Goal: Task Accomplishment & Management: Manage account settings

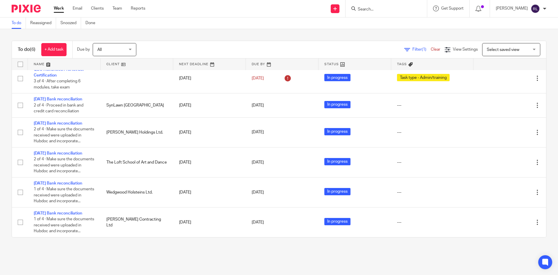
scroll to position [60, 0]
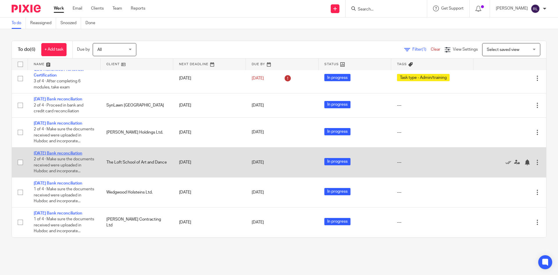
click at [51, 151] on link "[DATE] Bank reconciliation" at bounding box center [58, 153] width 49 height 4
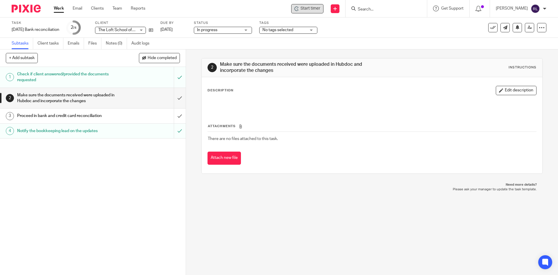
click at [304, 10] on span "Start timer" at bounding box center [310, 9] width 20 height 6
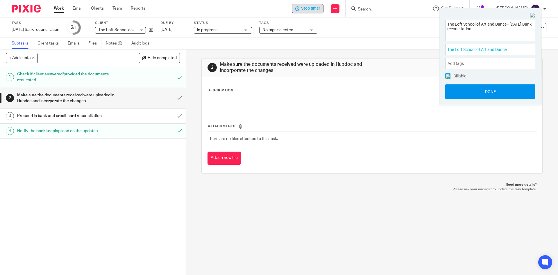
click at [491, 89] on button "Done" at bounding box center [490, 91] width 90 height 15
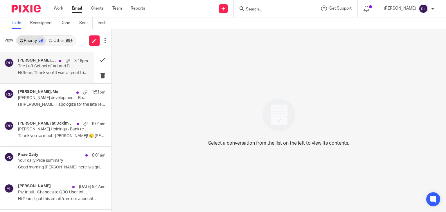
click at [51, 74] on p "Hi Rean, Thank you! It was a great trip but..." at bounding box center [53, 73] width 70 height 5
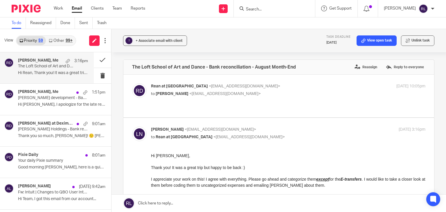
click at [234, 94] on p "to Lili Nelson <lili@deximal.ca>" at bounding box center [242, 94] width 183 height 6
checkbox input "true"
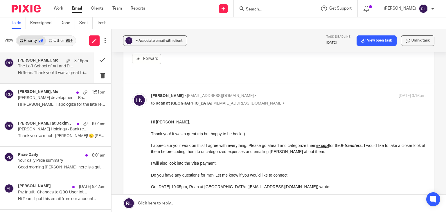
scroll to position [327, 0]
click at [209, 201] on link at bounding box center [279, 203] width 335 height 17
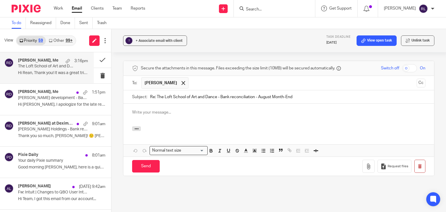
scroll to position [0, 0]
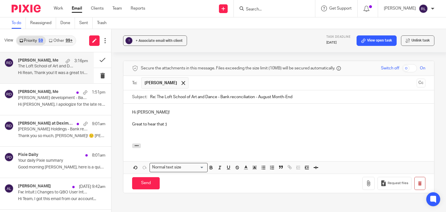
click at [146, 127] on p at bounding box center [278, 130] width 293 height 6
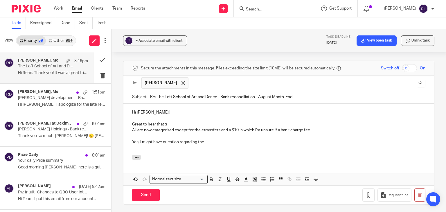
click at [220, 139] on p "Yes, I might have question regarding the" at bounding box center [278, 142] width 293 height 6
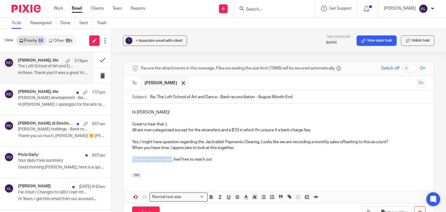
drag, startPoint x: 171, startPoint y: 142, endPoint x: 130, endPoint y: 144, distance: 40.7
click at [130, 144] on div "Hi Lili! Great to hear that :) All are now categorized except for the etransfer…" at bounding box center [278, 138] width 311 height 69
click at [215, 163] on p at bounding box center [278, 166] width 293 height 6
click at [214, 157] on p "If you need extra hand, feel free to reach out" at bounding box center [278, 160] width 293 height 6
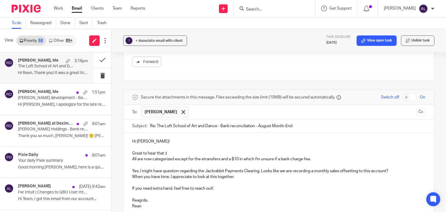
scroll to position [544, 0]
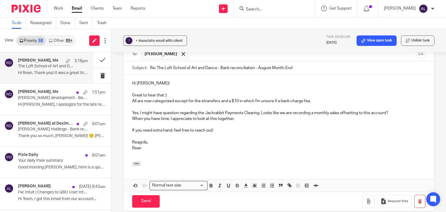
drag, startPoint x: 139, startPoint y: 129, endPoint x: 133, endPoint y: 125, distance: 7.0
click at [132, 98] on p "All are now categorized except for the etransfers and a $10 in which I'm unsure…" at bounding box center [278, 101] width 293 height 6
click at [306, 98] on p "Quick updates. All are now categorized except for the etransfers and a $10 in w…" at bounding box center [278, 101] width 293 height 6
click at [352, 98] on p "Quick updates. All are now categorized except for the etransfers and a $10 in w…" at bounding box center [278, 101] width 293 height 6
click at [148, 195] on input "Send" at bounding box center [146, 201] width 28 height 12
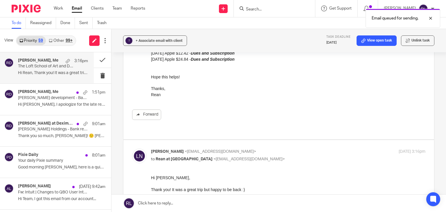
scroll to position [182, 0]
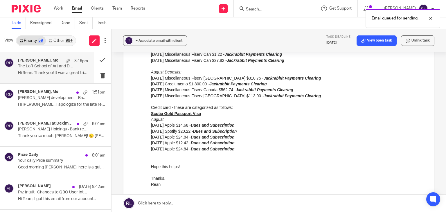
click at [53, 8] on div "Work Email Clients Team Reports Work Email Clients Team Reports Settings" at bounding box center [101, 8] width 106 height 17
click at [60, 8] on link "Work" at bounding box center [58, 9] width 9 height 6
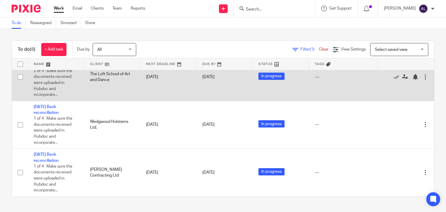
scroll to position [29, 0]
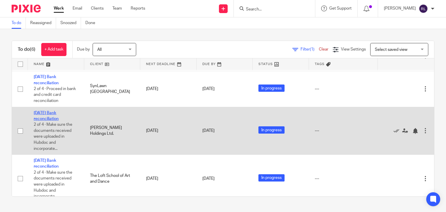
click at [51, 121] on link "[DATE] Bank reconciliation" at bounding box center [46, 116] width 25 height 10
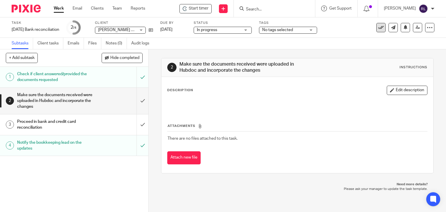
click at [378, 27] on icon at bounding box center [381, 28] width 6 height 6
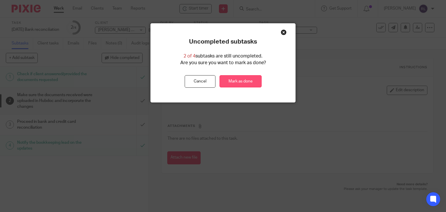
click at [248, 78] on link "Mark as done" at bounding box center [241, 81] width 42 height 12
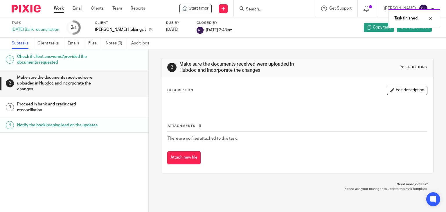
click at [57, 10] on link "Work" at bounding box center [59, 9] width 10 height 6
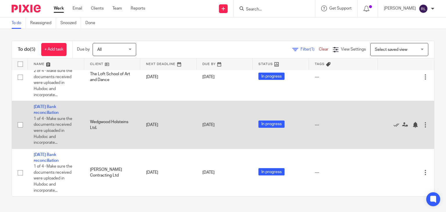
scroll to position [97, 0]
click at [49, 109] on td "August 2025 Bank reconciliation 1 of 4 · Make sure the documents received were …" at bounding box center [56, 125] width 56 height 48
click at [46, 110] on link "[DATE] Bank reconciliation" at bounding box center [46, 110] width 25 height 10
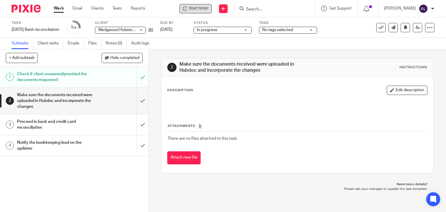
click at [198, 11] on span "Start timer" at bounding box center [199, 9] width 20 height 6
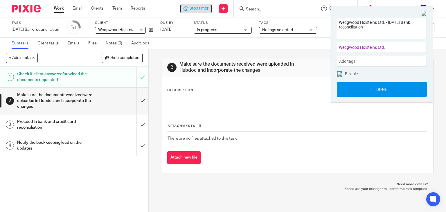
click at [361, 91] on button "Done" at bounding box center [382, 89] width 90 height 15
